Goal: Obtain resource: Obtain resource

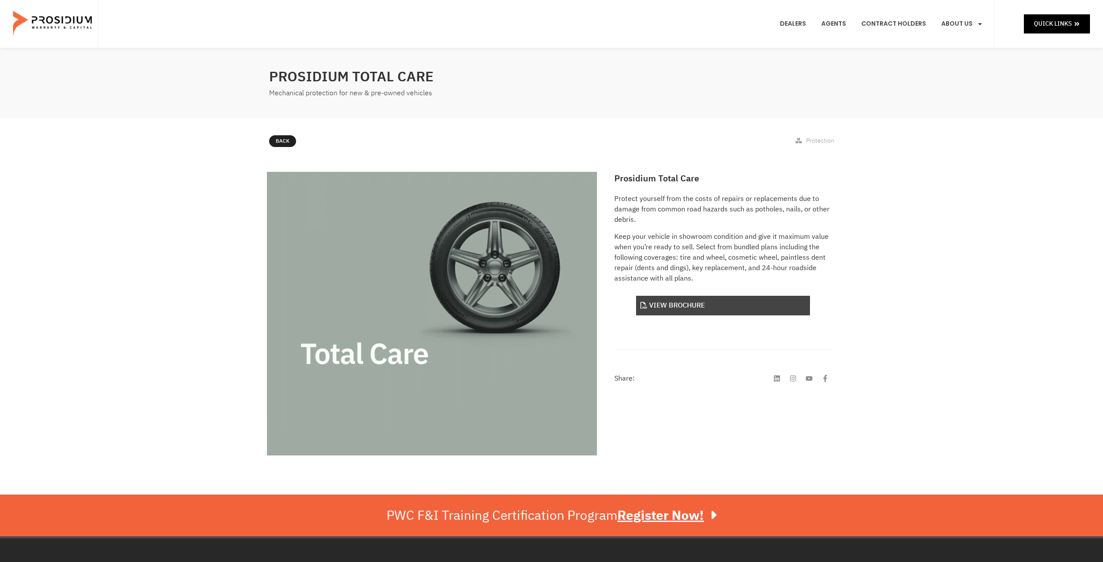
click at [692, 303] on link "View Brochure" at bounding box center [723, 306] width 174 height 20
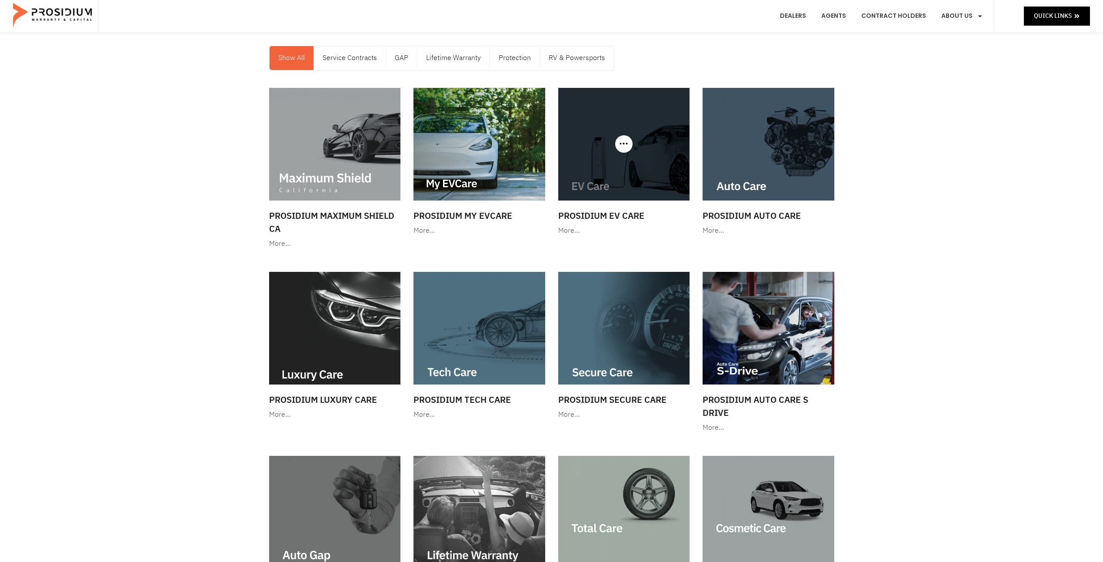
scroll to position [43, 0]
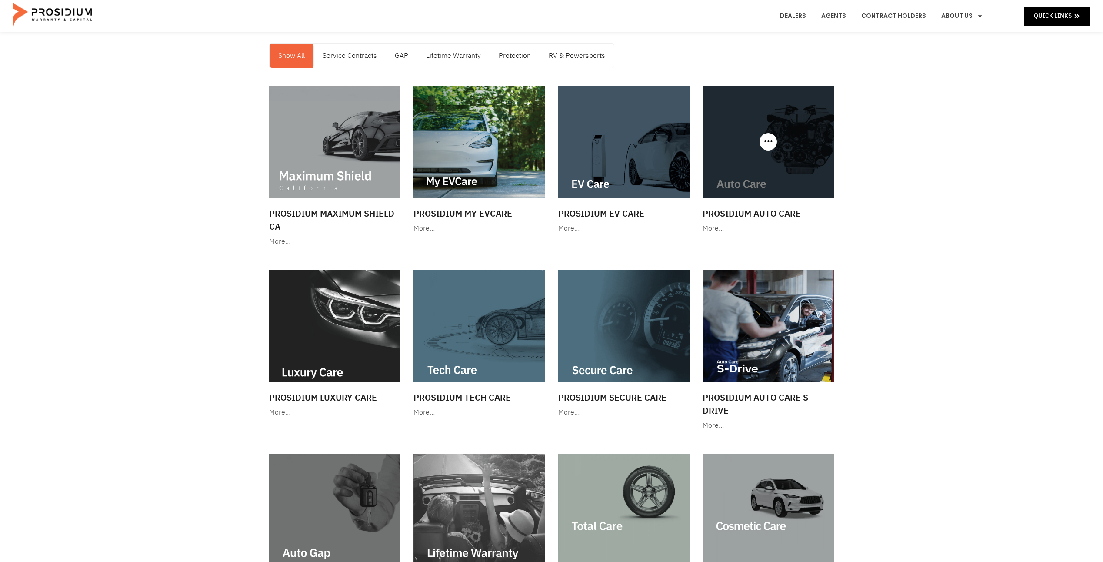
click at [795, 128] on img at bounding box center [769, 142] width 132 height 113
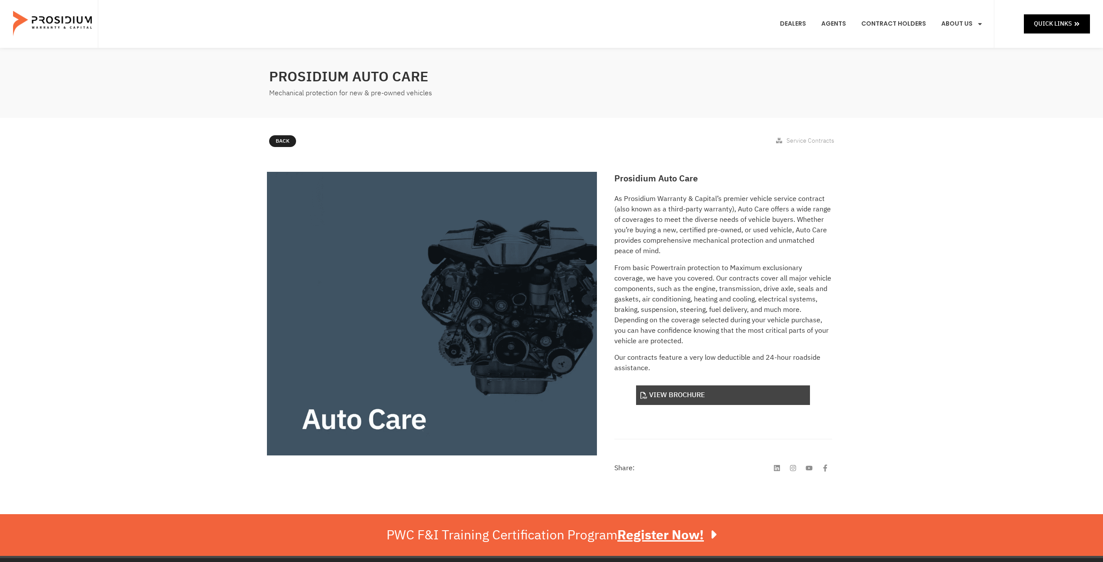
click at [679, 393] on link "View Brochure" at bounding box center [723, 395] width 174 height 20
